Goal: Register for event/course

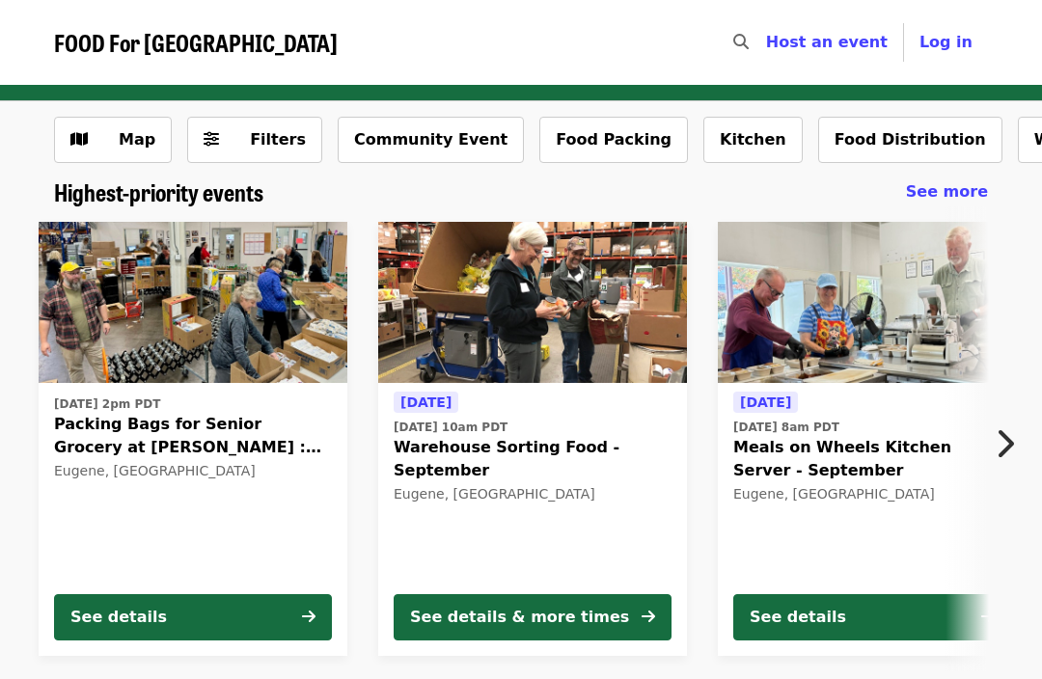
click at [837, 317] on img at bounding box center [872, 303] width 309 height 162
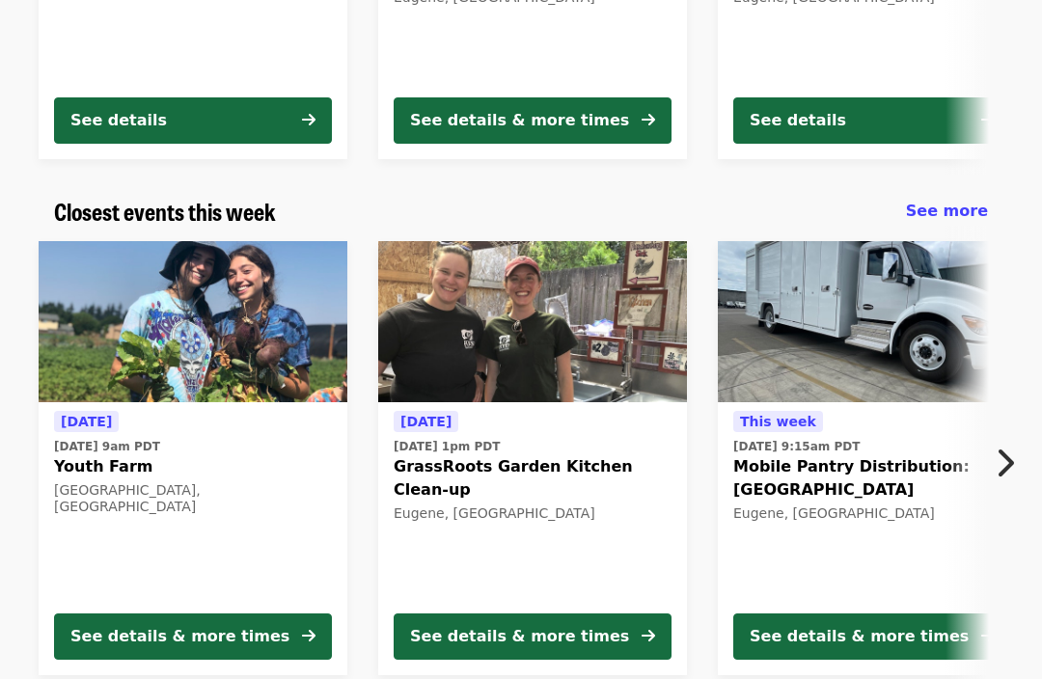
scroll to position [497, 0]
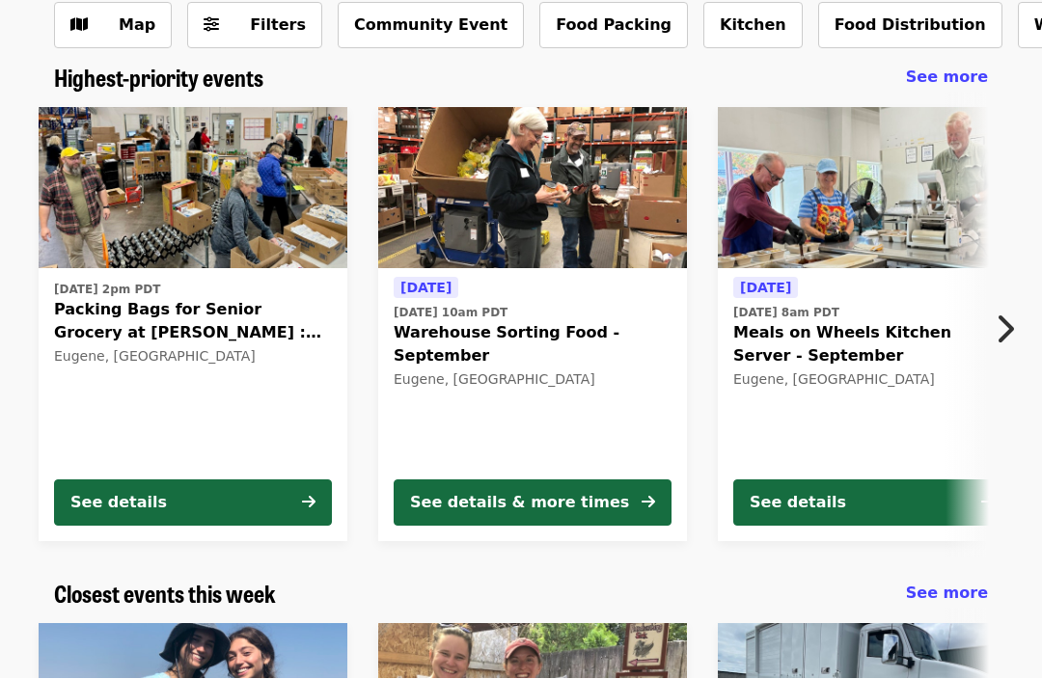
click at [1010, 328] on icon "chevron-right icon" at bounding box center [1004, 330] width 19 height 37
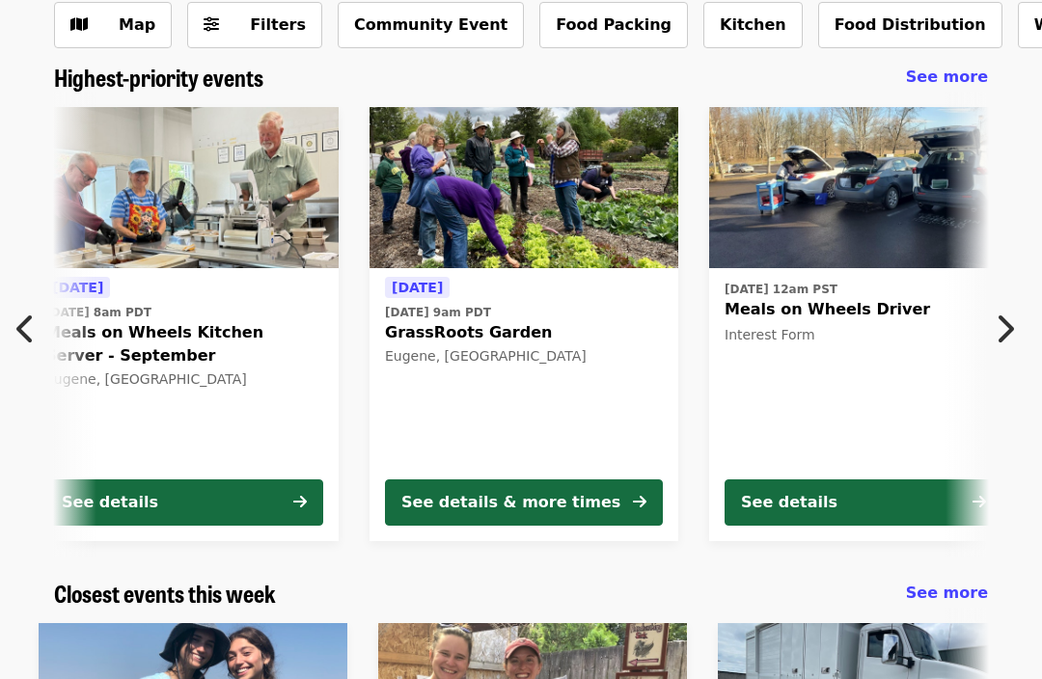
scroll to position [0, 688]
click at [1027, 326] on button "Next item" at bounding box center [1010, 329] width 64 height 54
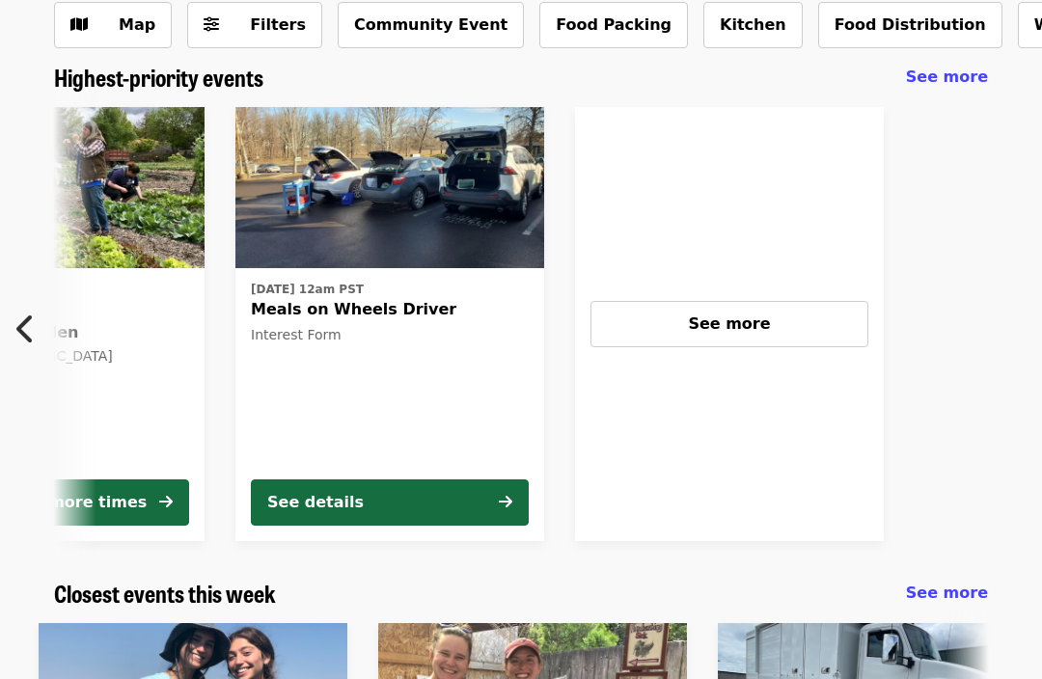
scroll to position [0, 1376]
click at [13, 323] on button "Previous item" at bounding box center [32, 329] width 64 height 54
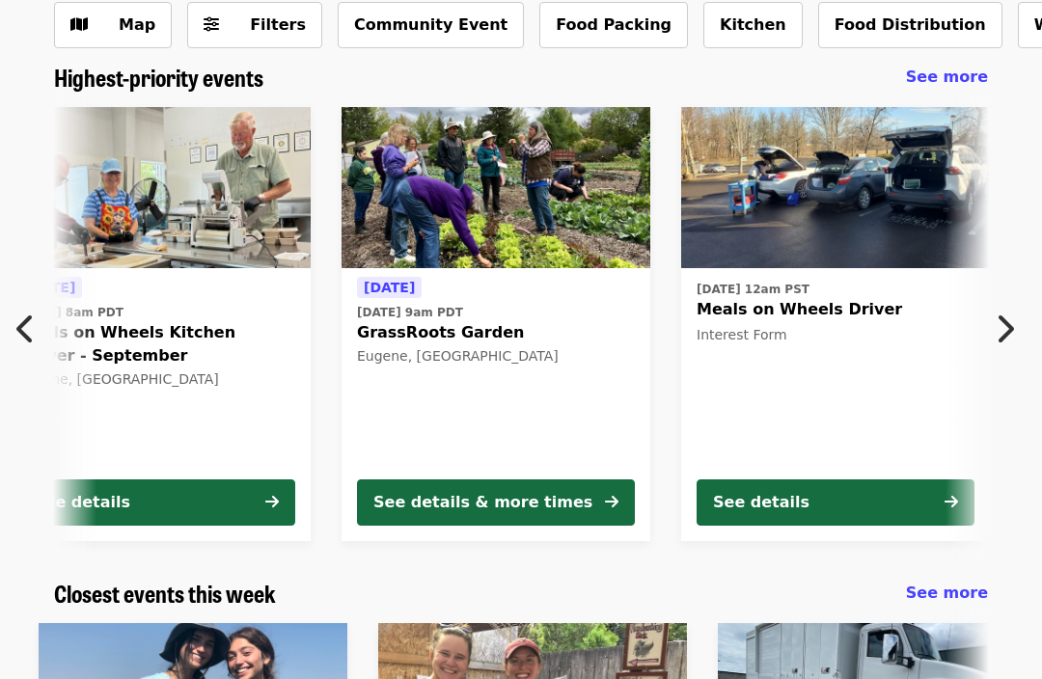
scroll to position [0, 688]
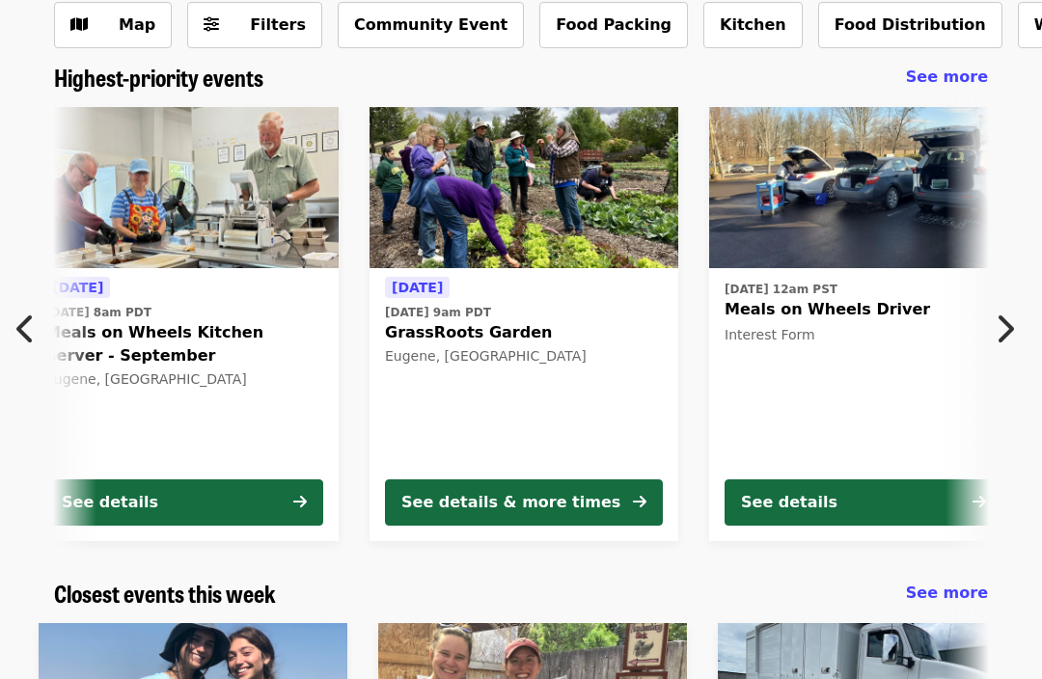
click at [30, 325] on icon "chevron-left icon" at bounding box center [25, 329] width 19 height 37
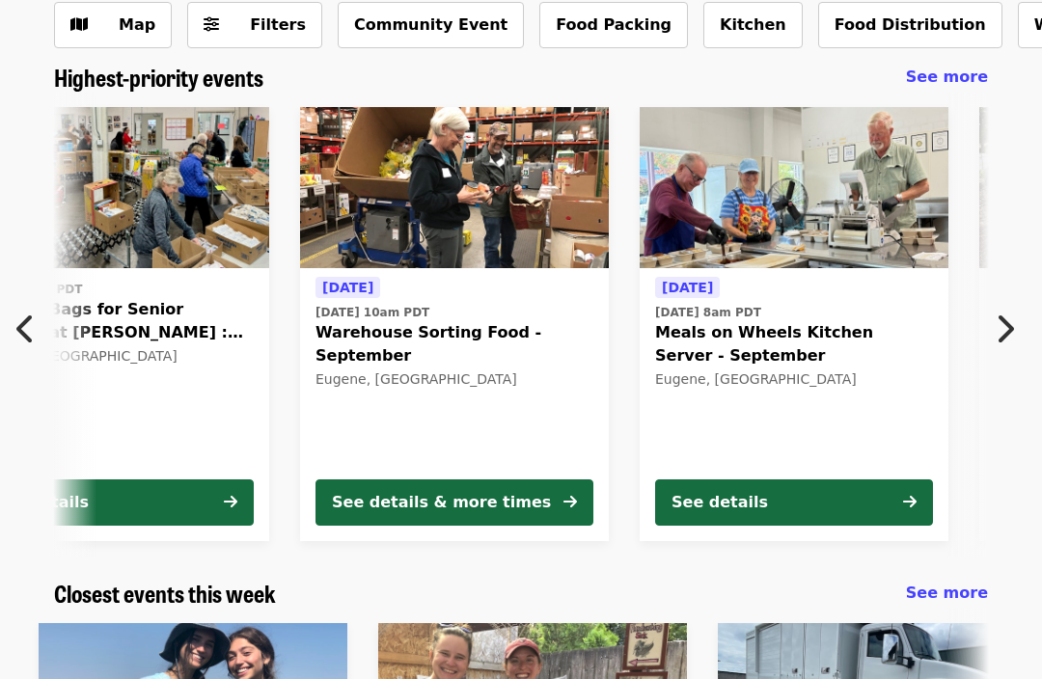
scroll to position [0, 0]
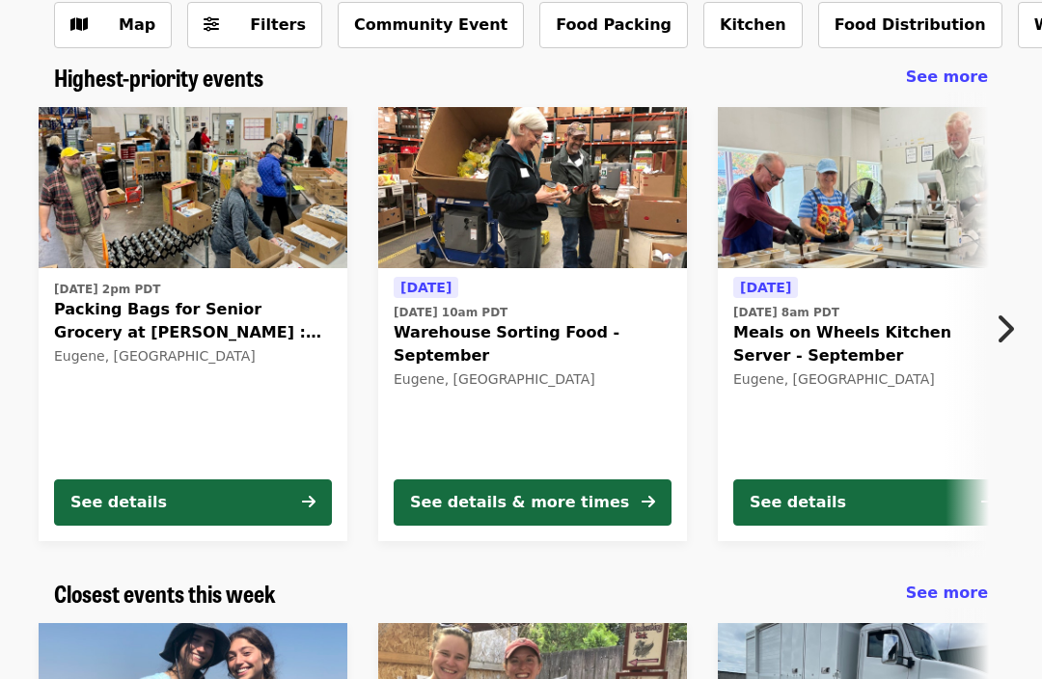
click at [876, 503] on button "See details" at bounding box center [872, 503] width 278 height 46
